Goal: Subscribe to service/newsletter

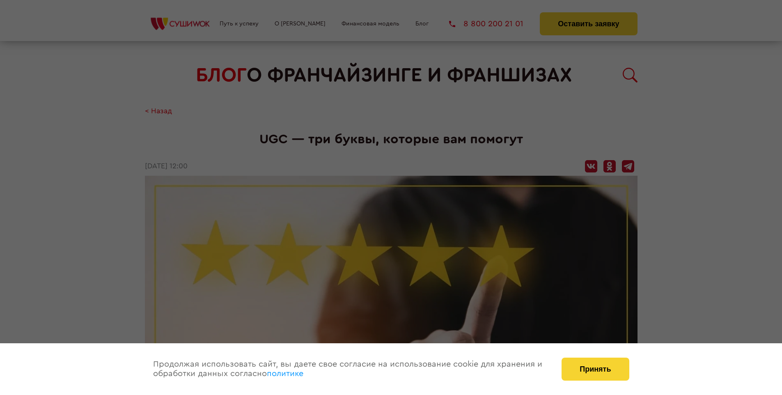
scroll to position [1006, 0]
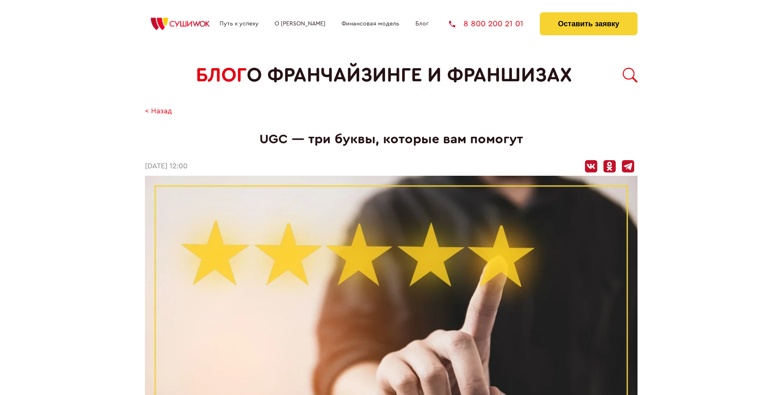
scroll to position [1006, 0]
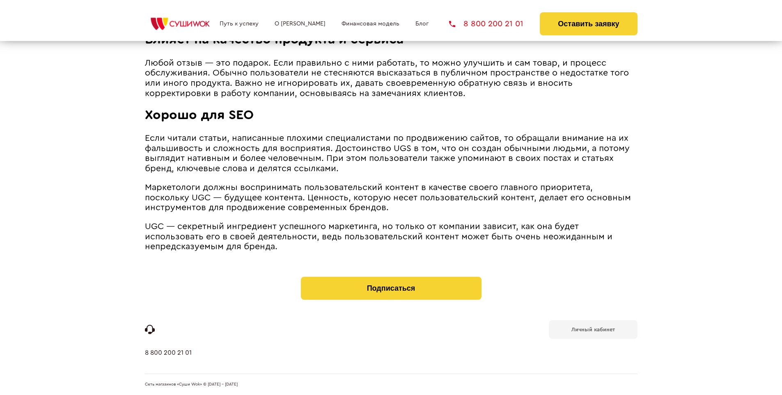
click at [593, 328] on b "Личный кабинет" at bounding box center [593, 329] width 44 height 5
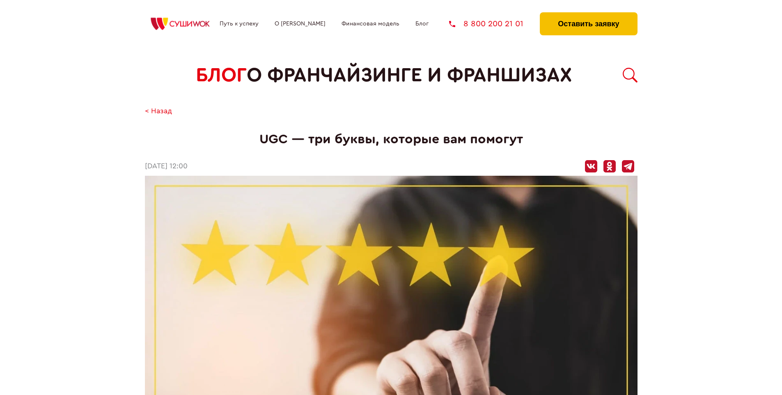
click at [588, 14] on button "Оставить заявку" at bounding box center [588, 23] width 97 height 23
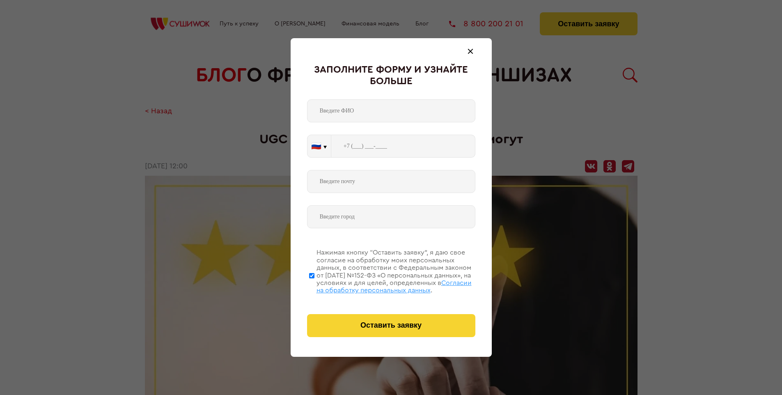
click at [380, 285] on span "Согласии на обработку персональных данных" at bounding box center [393, 287] width 155 height 14
click at [314, 285] on input "Нажимая кнопку “Оставить заявку”, я даю свое согласие на обработку моих персона…" at bounding box center [311, 276] width 5 height 66
checkbox input "false"
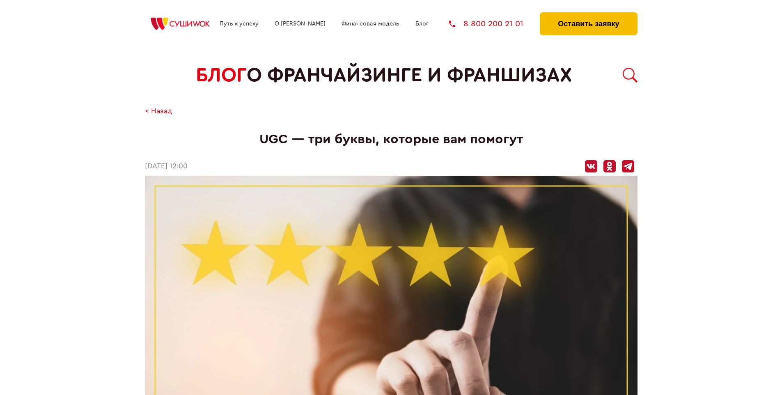
click at [588, 14] on button "Оставить заявку" at bounding box center [588, 23] width 97 height 23
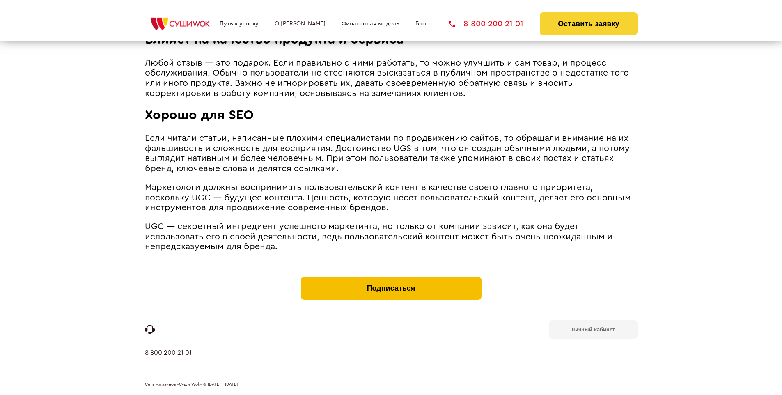
click at [391, 278] on button "Подписаться" at bounding box center [391, 288] width 181 height 23
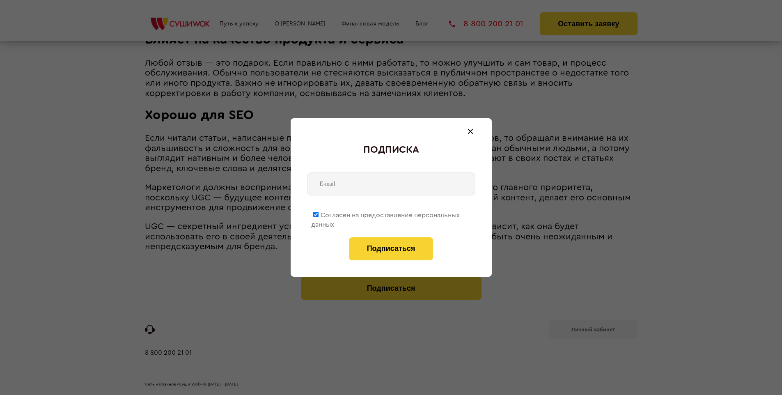
click at [386, 213] on span "Согласен на предоставление персональных данных" at bounding box center [385, 220] width 149 height 16
click at [319, 213] on input "Согласен на предоставление персональных данных" at bounding box center [315, 214] width 5 height 5
checkbox input "false"
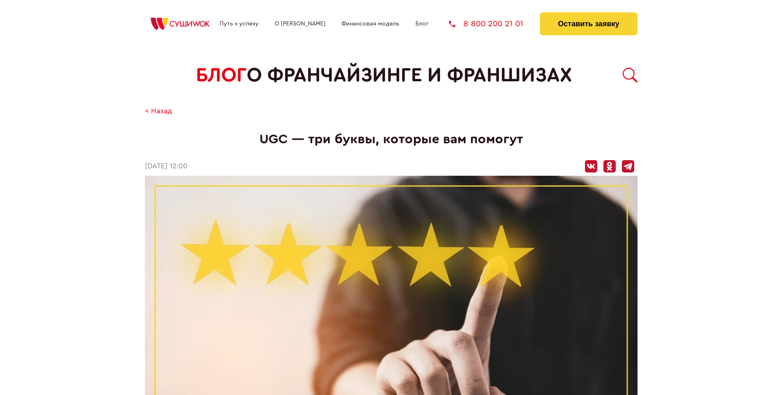
scroll to position [1006, 0]
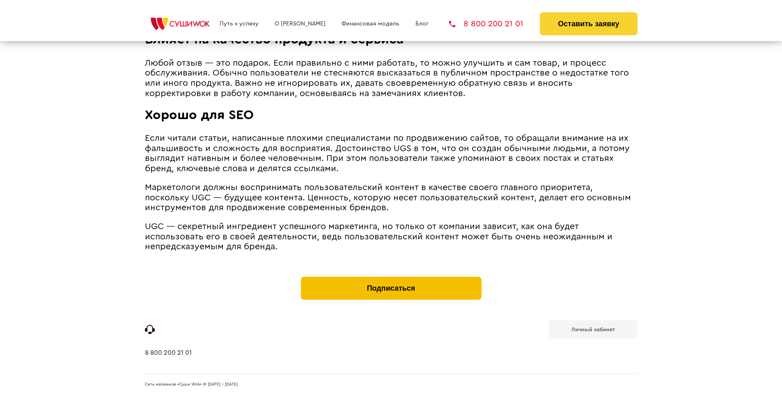
click at [391, 278] on button "Подписаться" at bounding box center [391, 288] width 181 height 23
